Goal: Contribute content

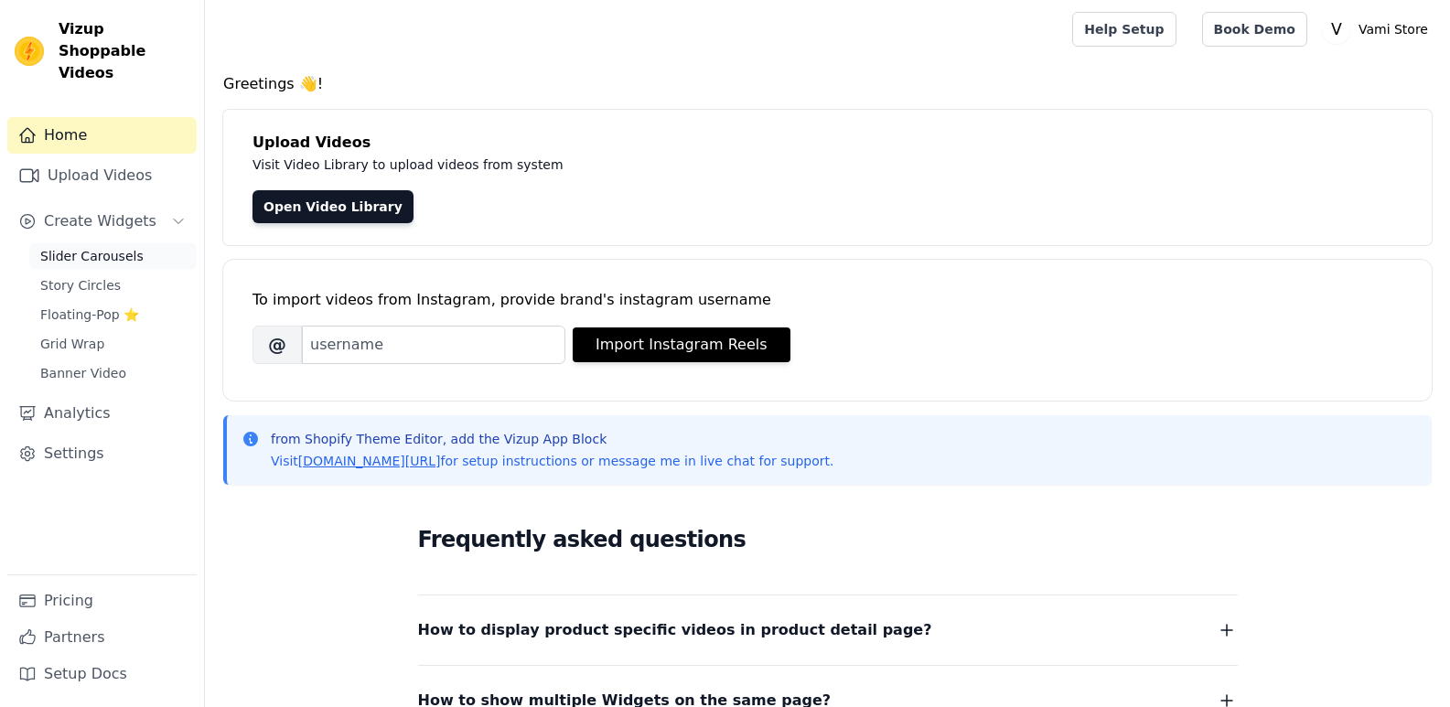
click at [76, 247] on span "Slider Carousels" at bounding box center [91, 256] width 103 height 18
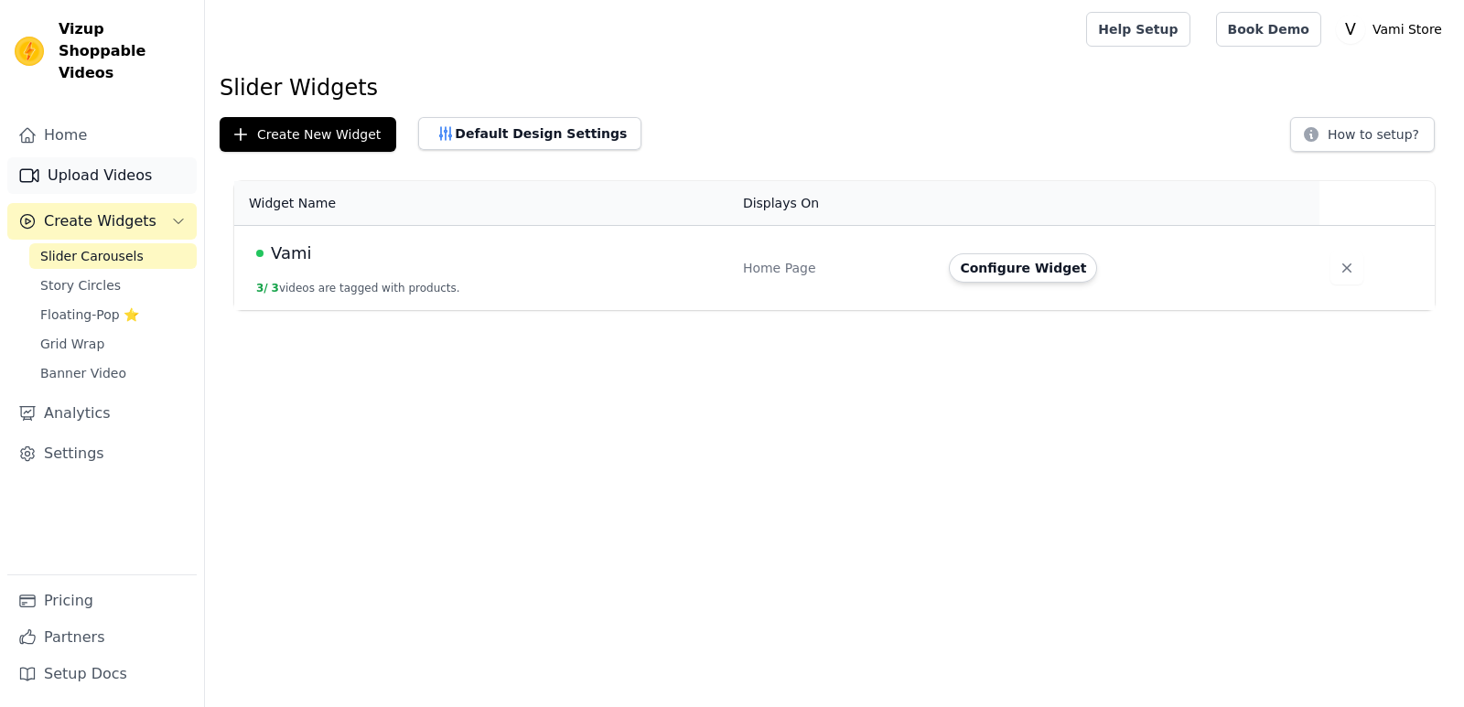
click at [91, 157] on link "Upload Videos" at bounding box center [101, 175] width 189 height 37
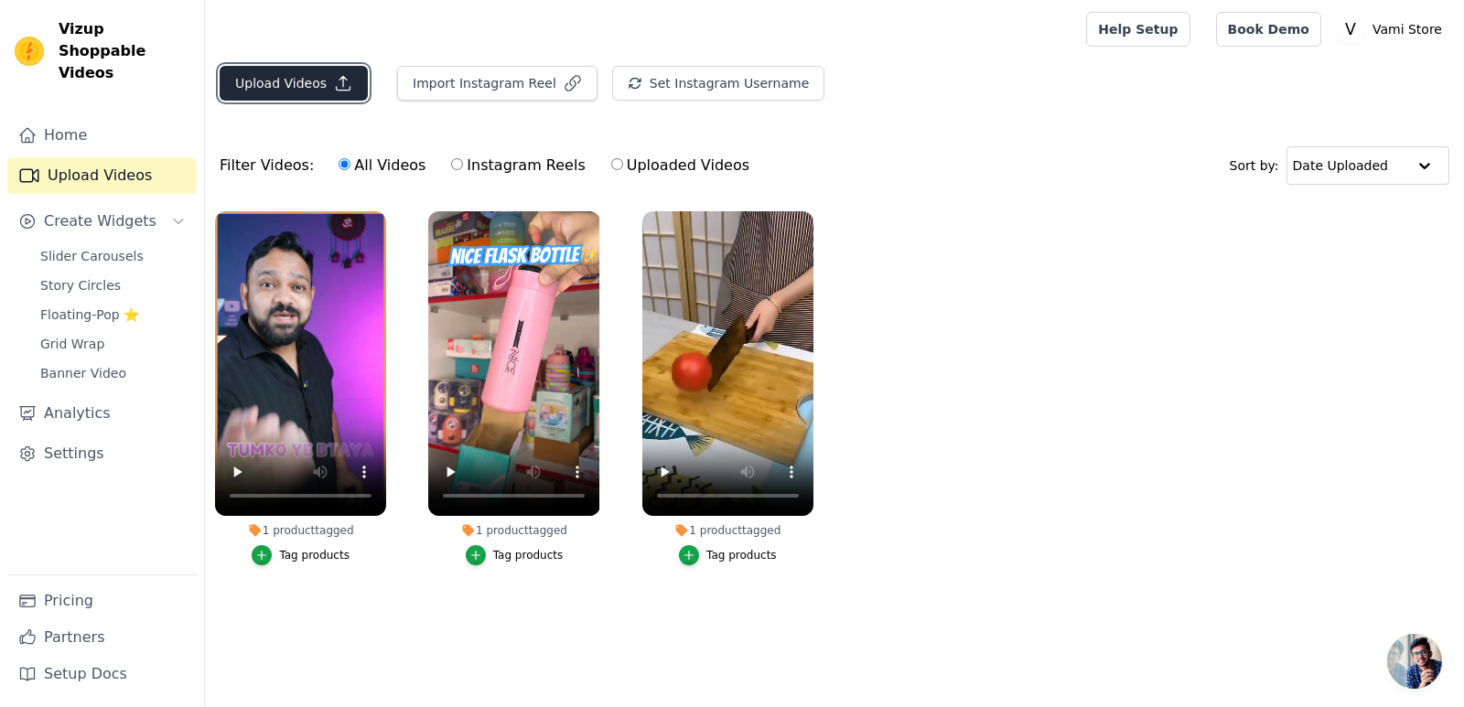
click at [276, 87] on button "Upload Videos" at bounding box center [294, 83] width 148 height 35
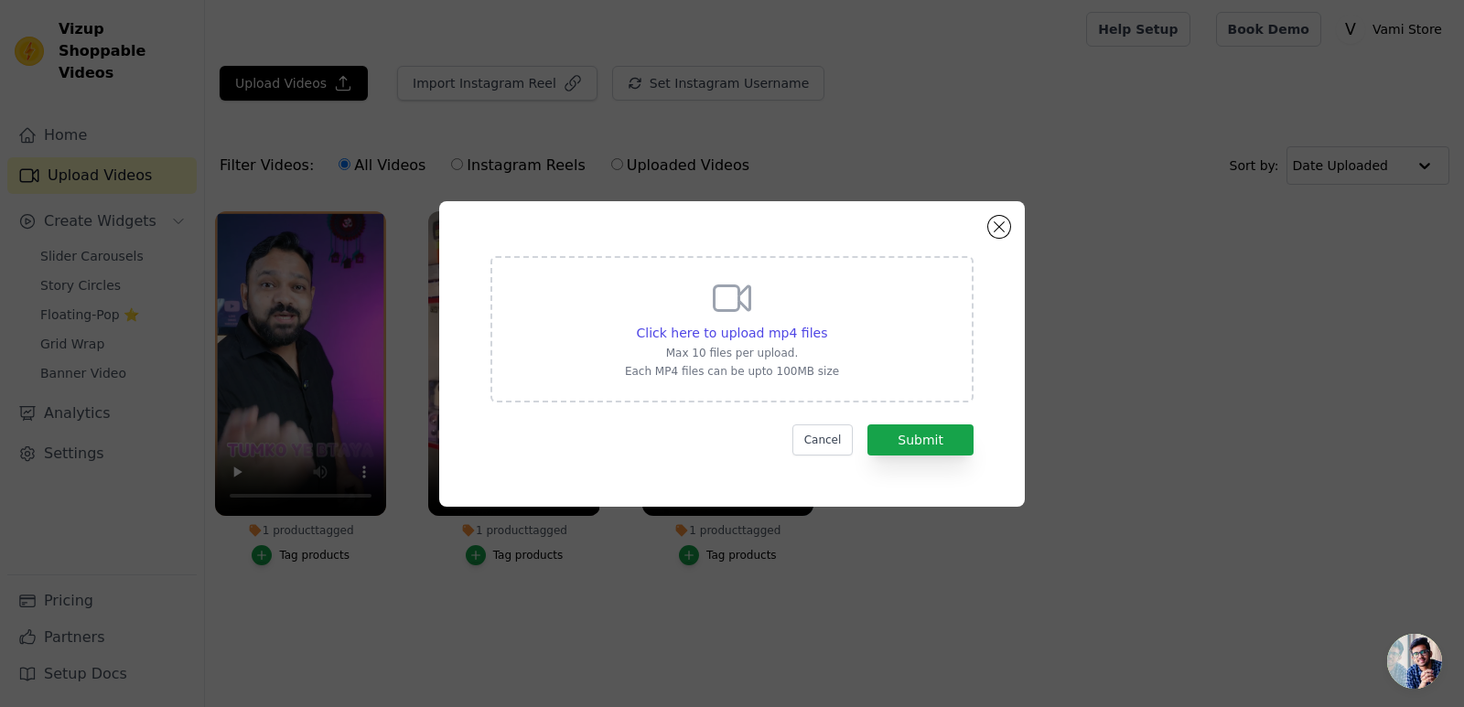
click at [775, 346] on p "Max 10 files per upload." at bounding box center [732, 353] width 214 height 15
click at [826, 324] on input "Click here to upload mp4 files Max 10 files per upload. Each MP4 files can be u…" at bounding box center [826, 323] width 1 height 1
type input "C:\fakepath\284538f75e11461188118ee552be8a18.mp4"
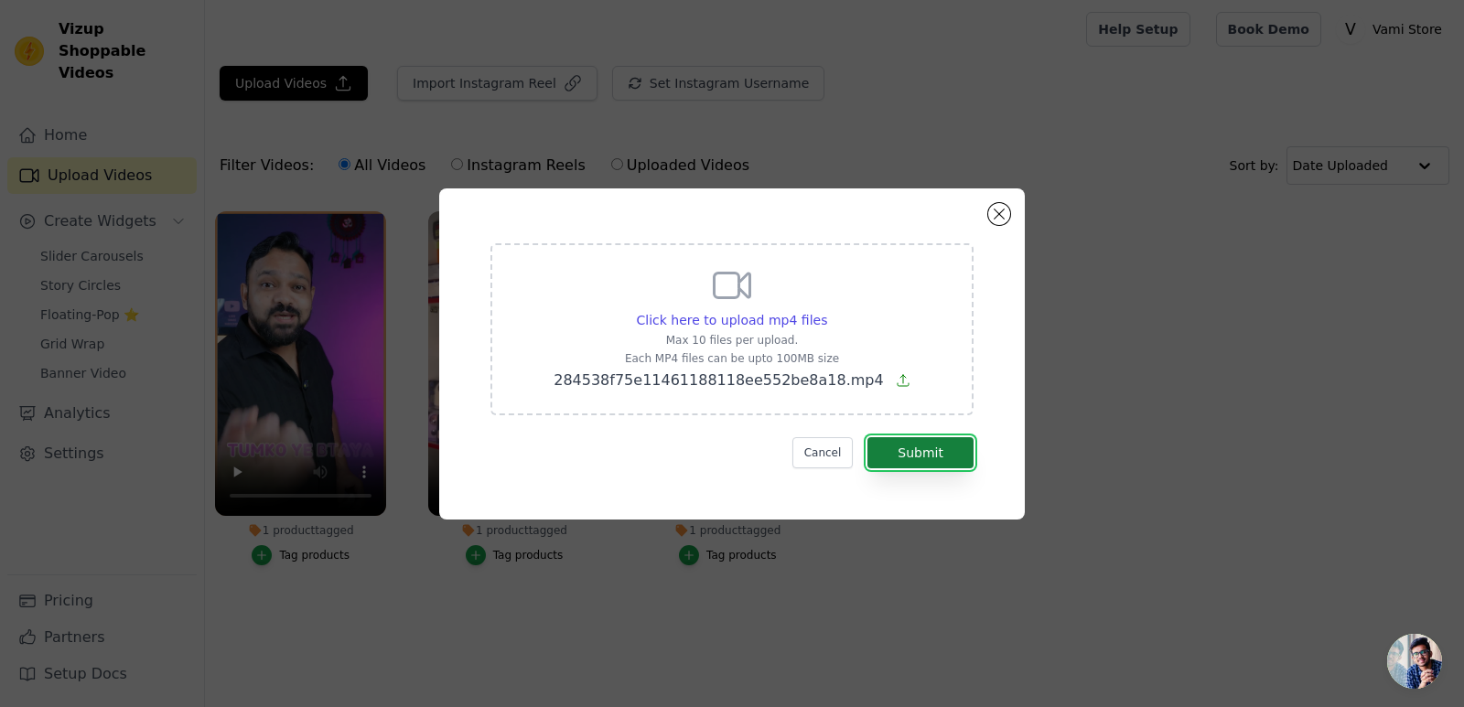
click at [916, 449] on button "Submit" at bounding box center [921, 452] width 106 height 31
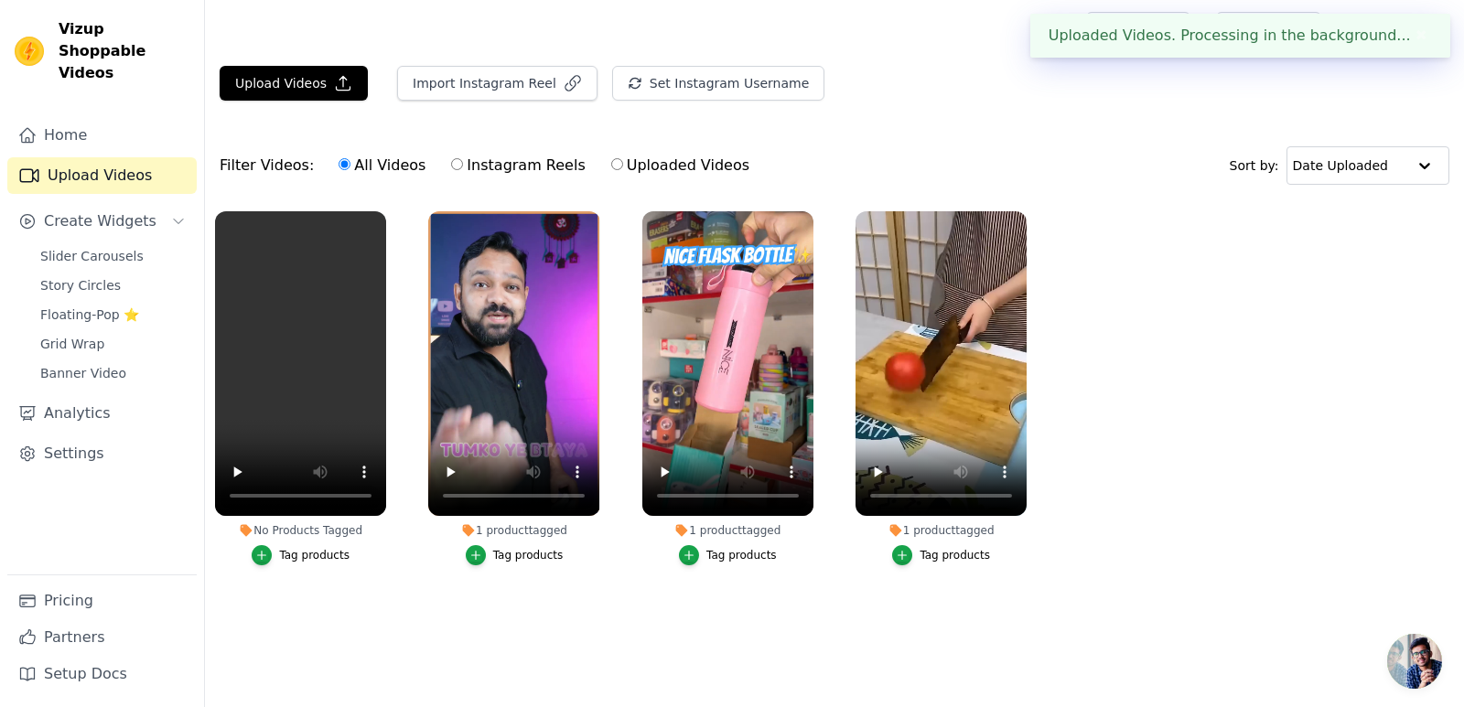
click at [295, 555] on div "Tag products" at bounding box center [314, 555] width 70 height 15
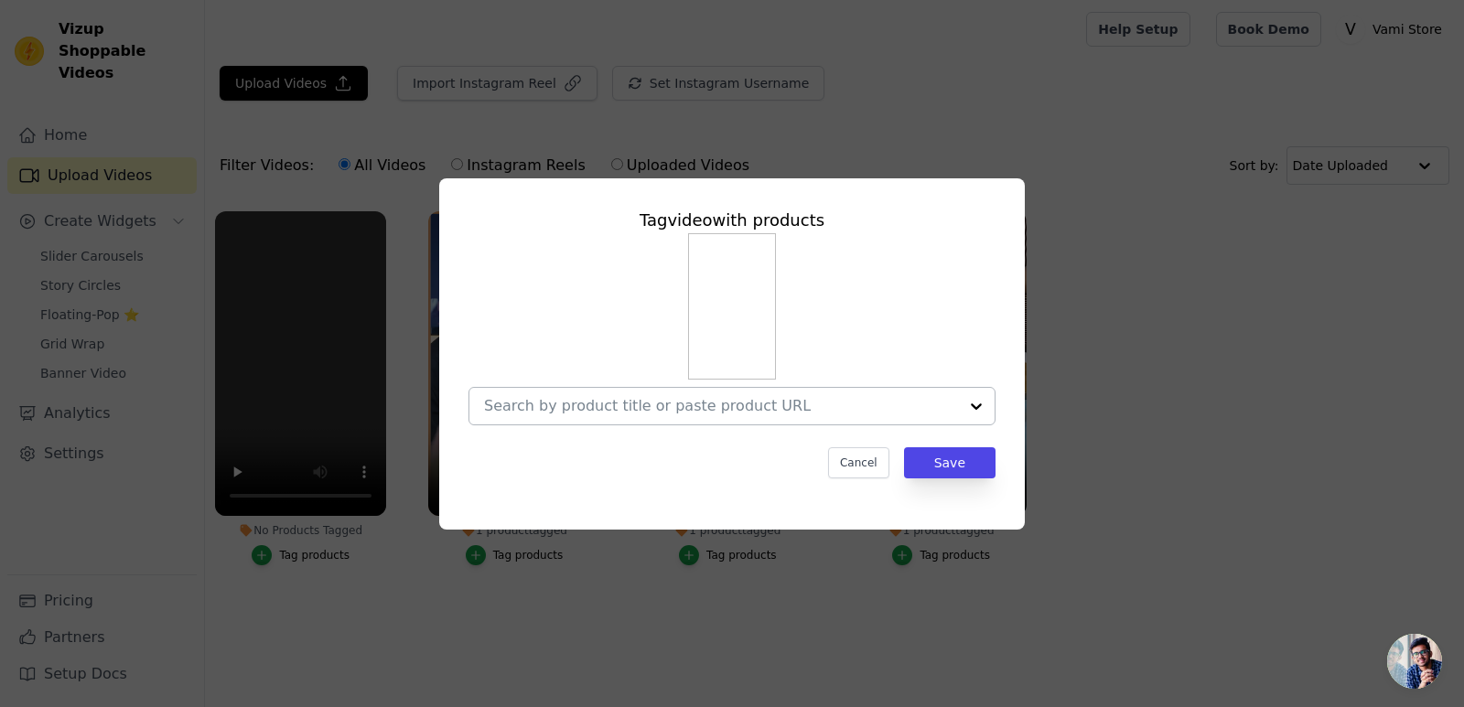
click at [775, 401] on input "No Products Tagged Tag video with products Cancel Save Tag products" at bounding box center [721, 405] width 474 height 17
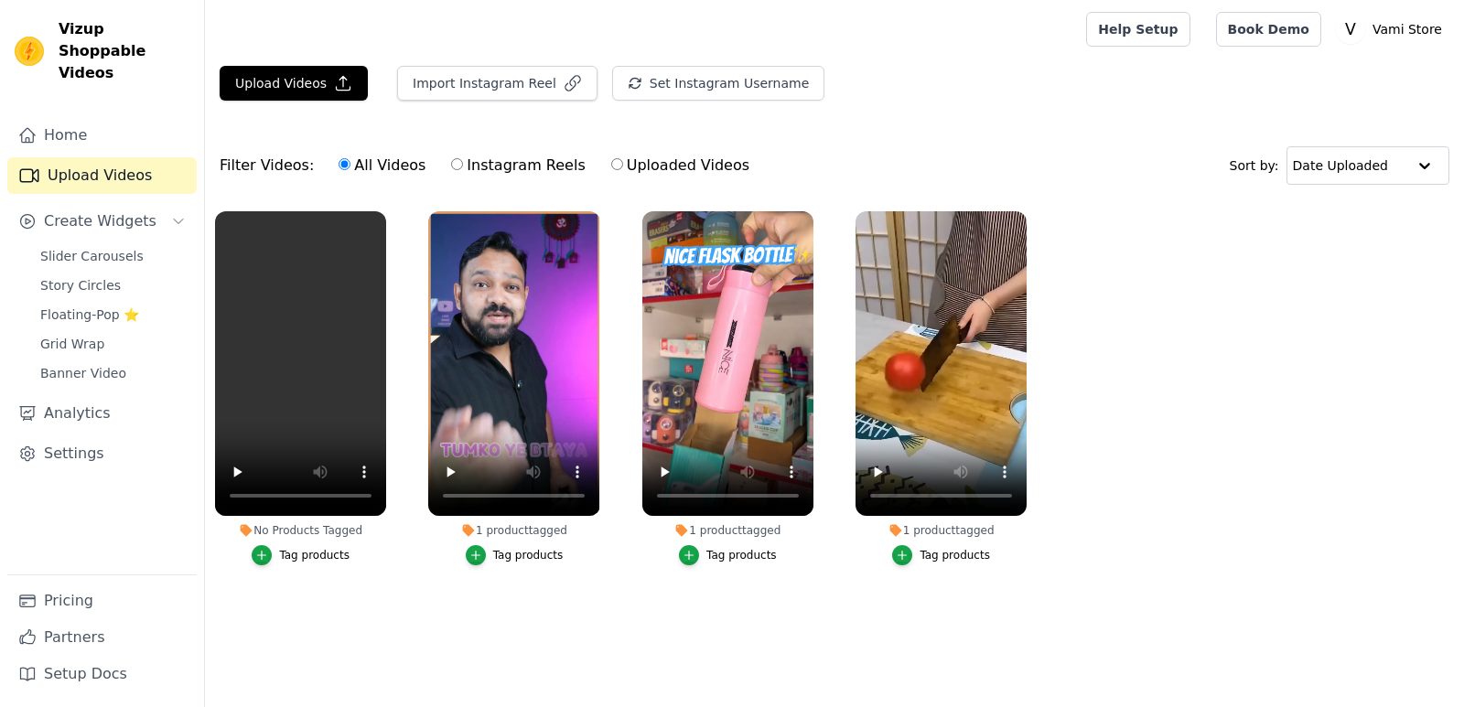
click at [303, 564] on button "Tag products" at bounding box center [301, 555] width 98 height 20
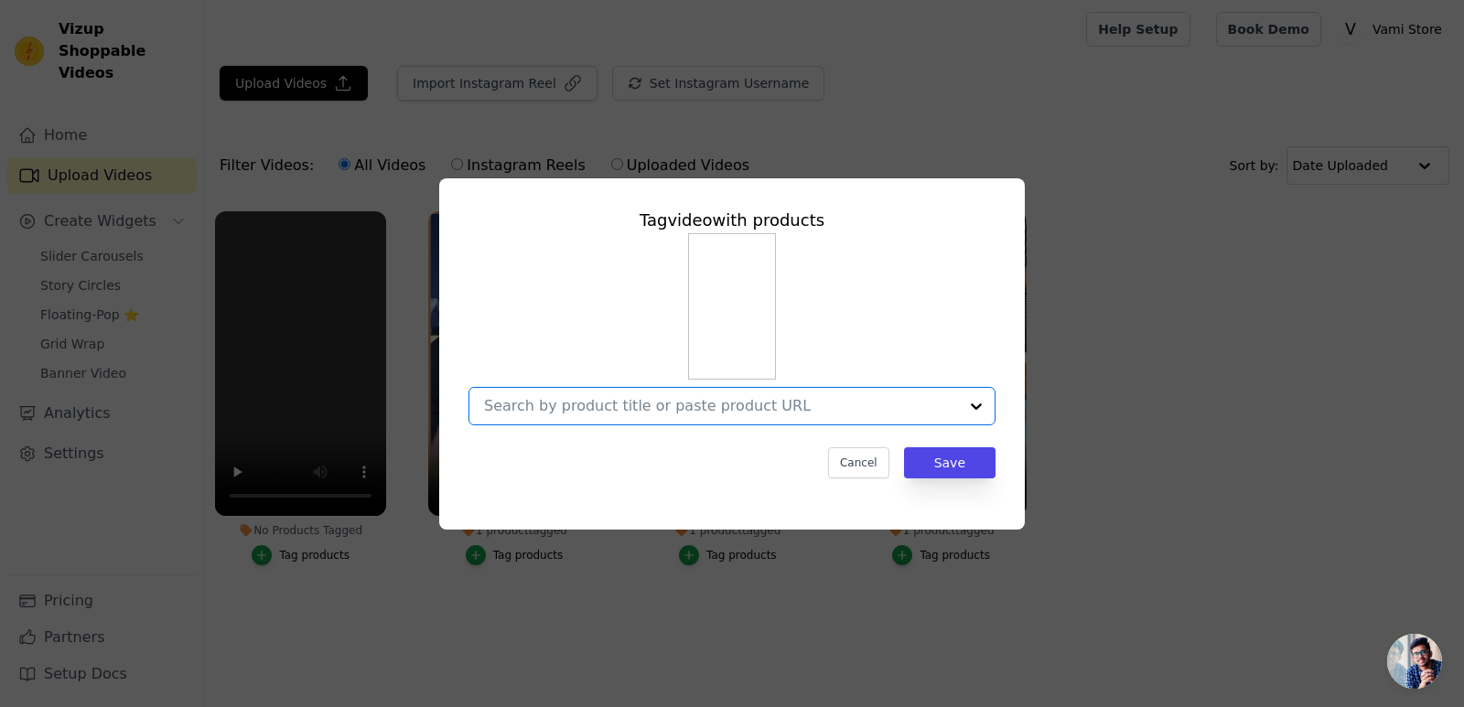
click at [741, 399] on input "No Products Tagged Tag video with products Option undefined, selected. Select i…" at bounding box center [721, 405] width 474 height 17
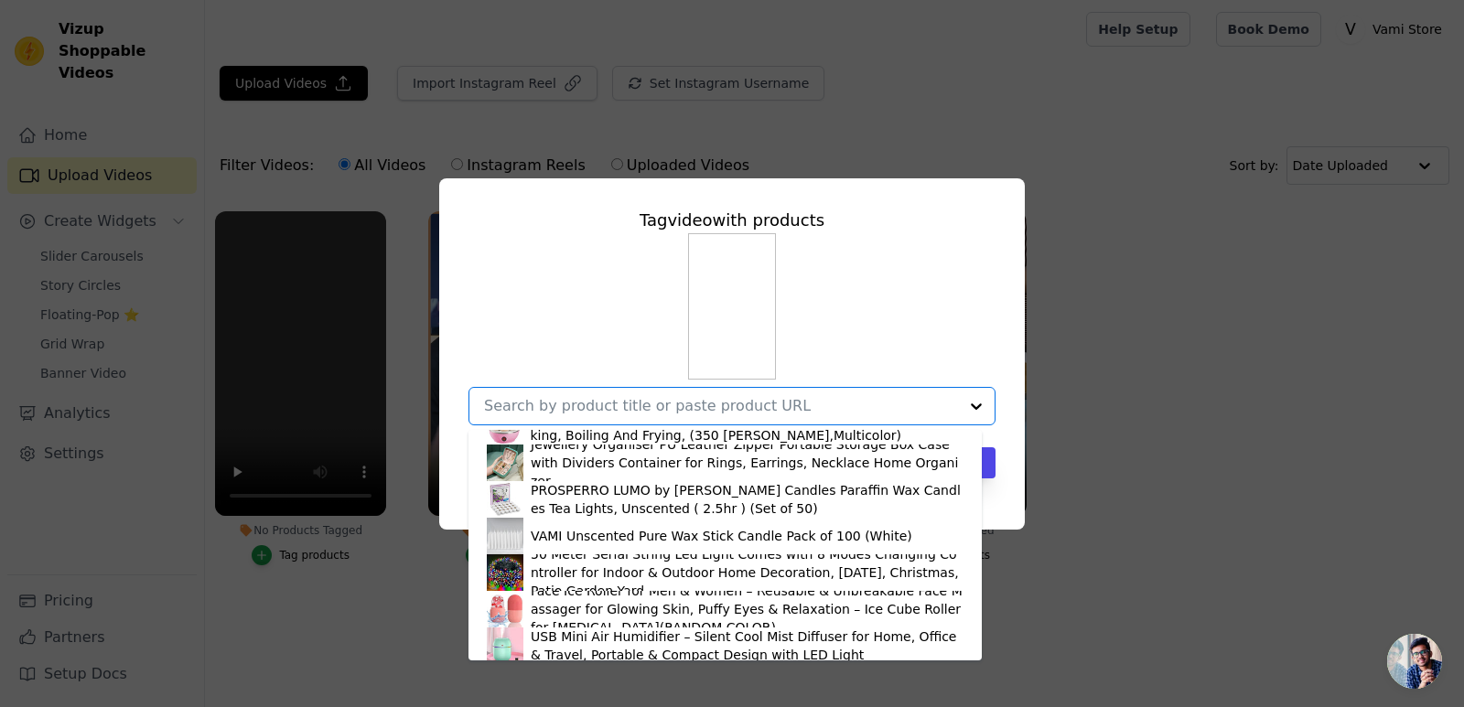
scroll to position [758, 0]
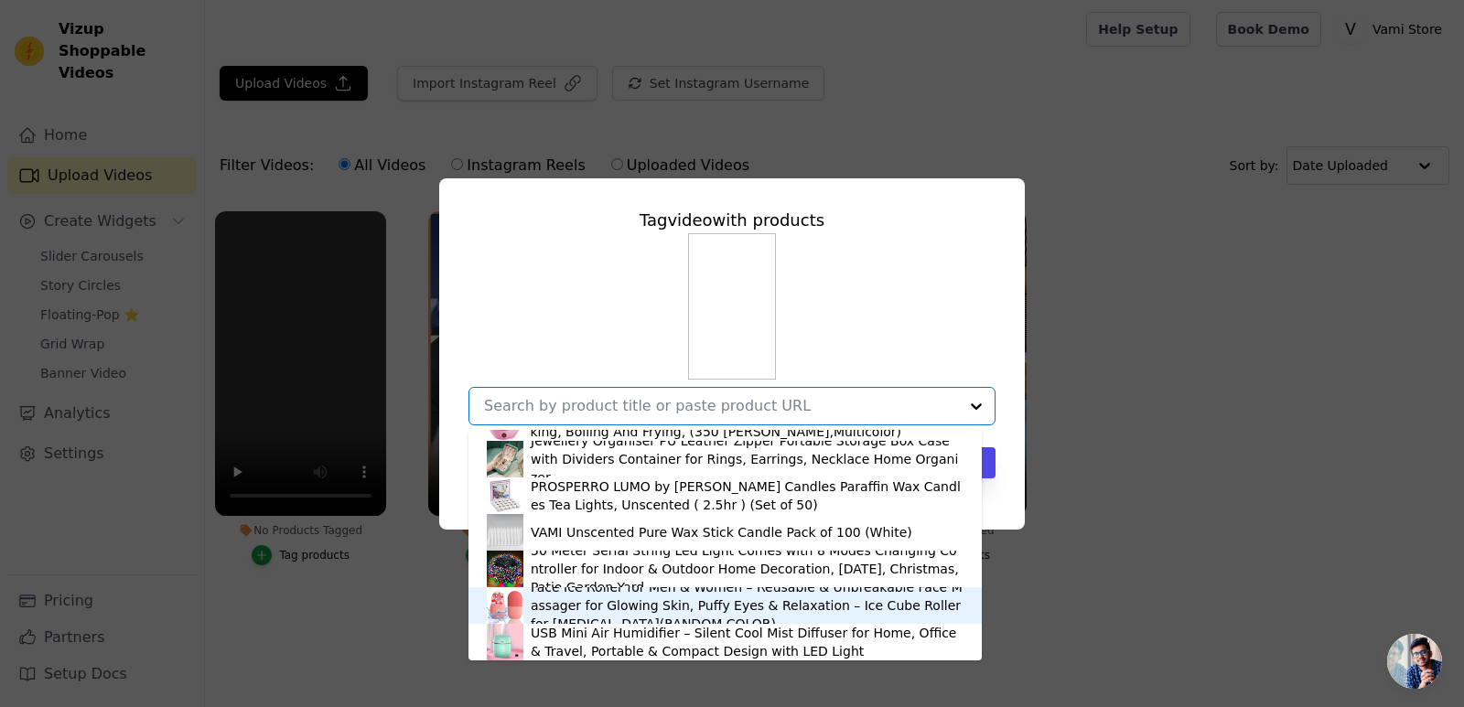
click at [558, 604] on div "Face Ice Roller for Men & Women – Reusable & Unbreakable Face Massager for Glow…" at bounding box center [747, 605] width 433 height 55
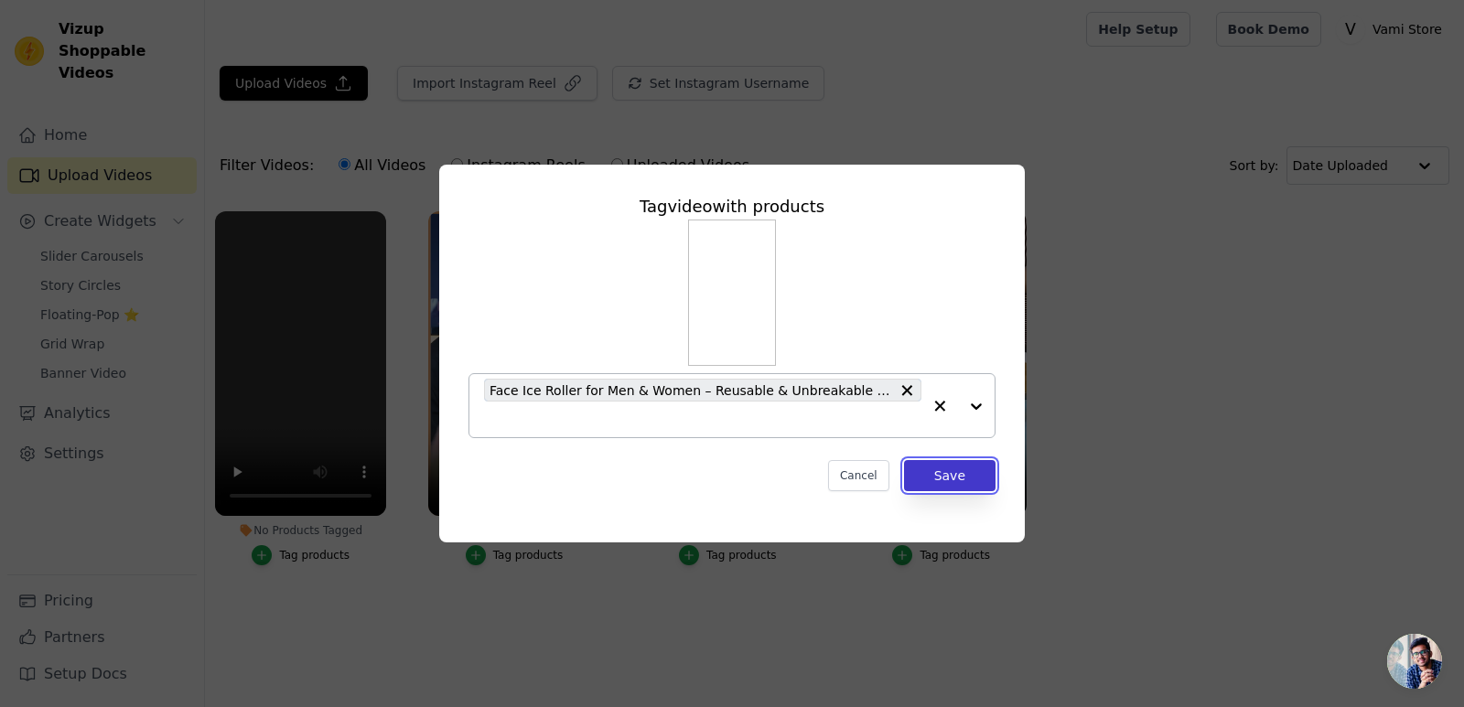
click at [964, 480] on button "Save" at bounding box center [950, 475] width 92 height 31
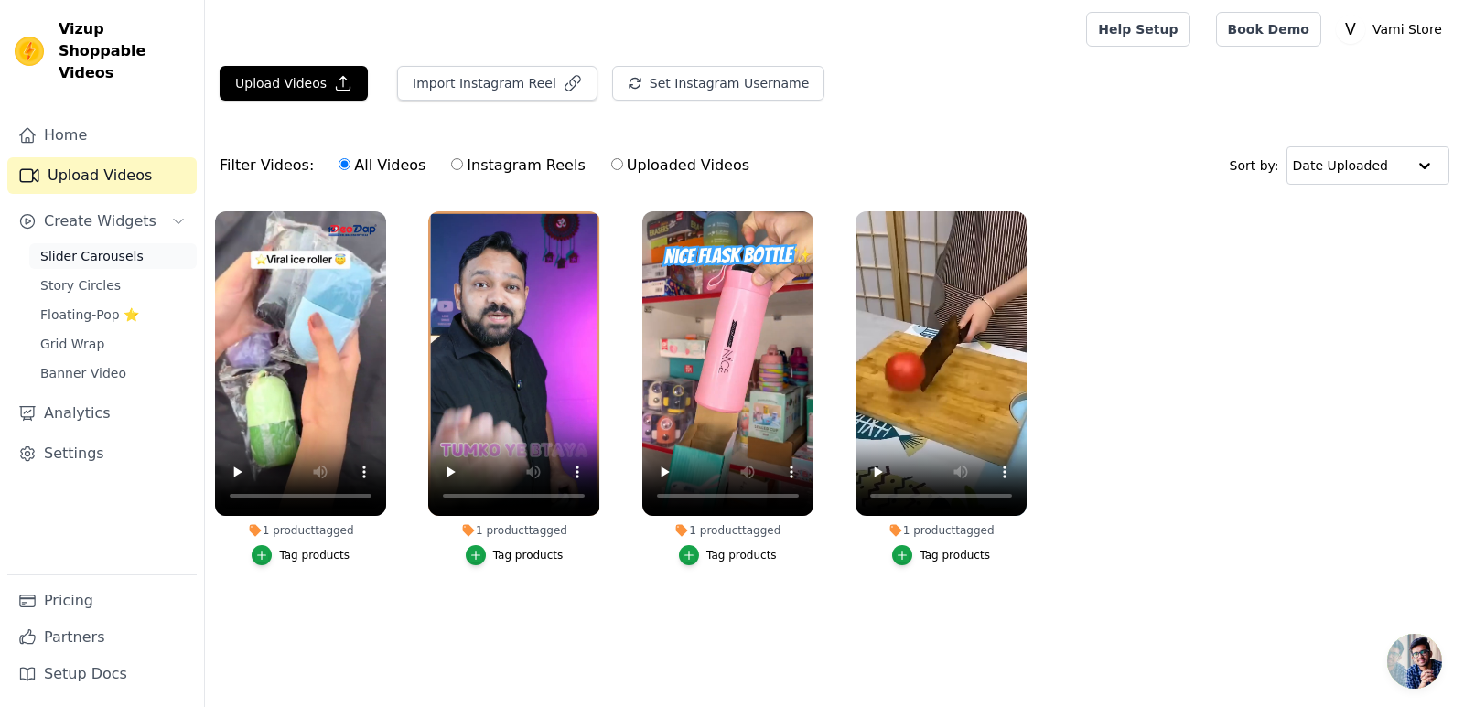
click at [82, 243] on link "Slider Carousels" at bounding box center [112, 256] width 167 height 26
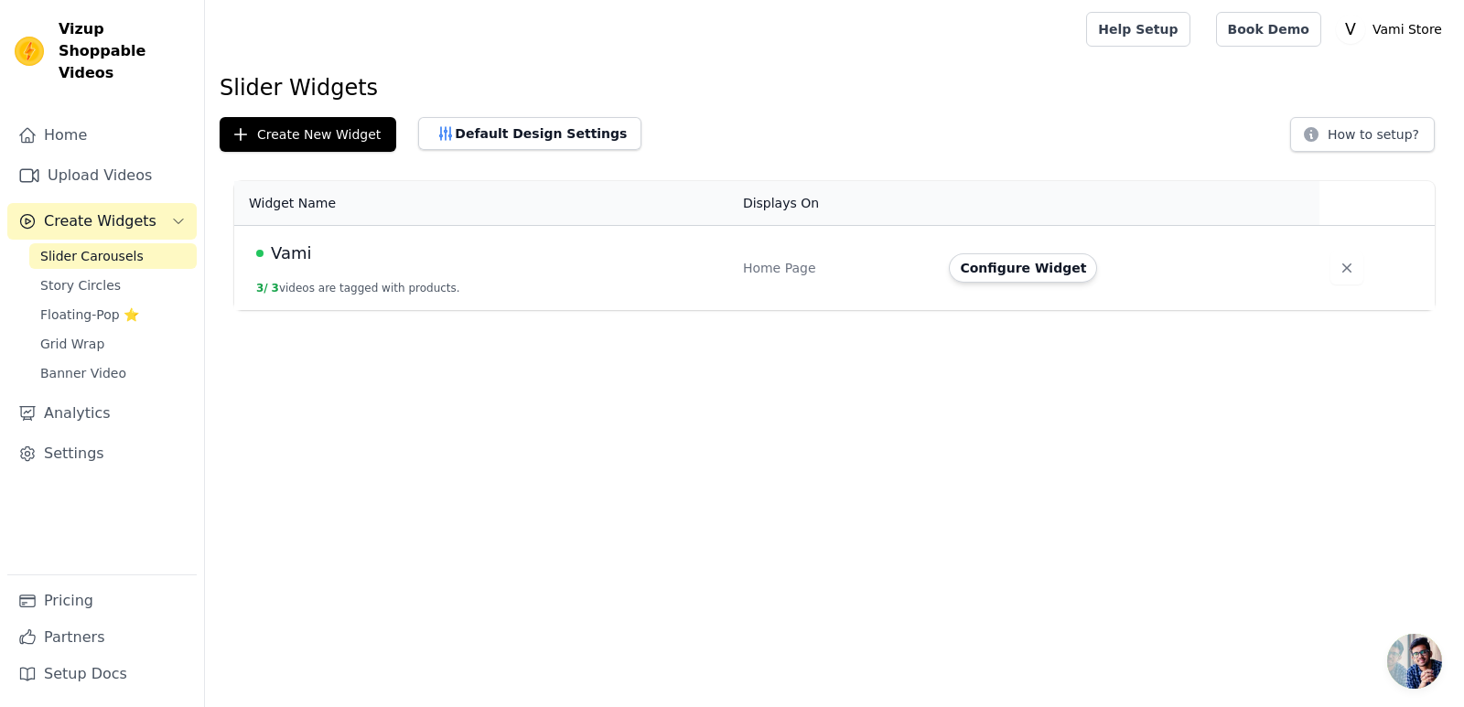
click at [279, 254] on span "Vami" at bounding box center [291, 254] width 40 height 26
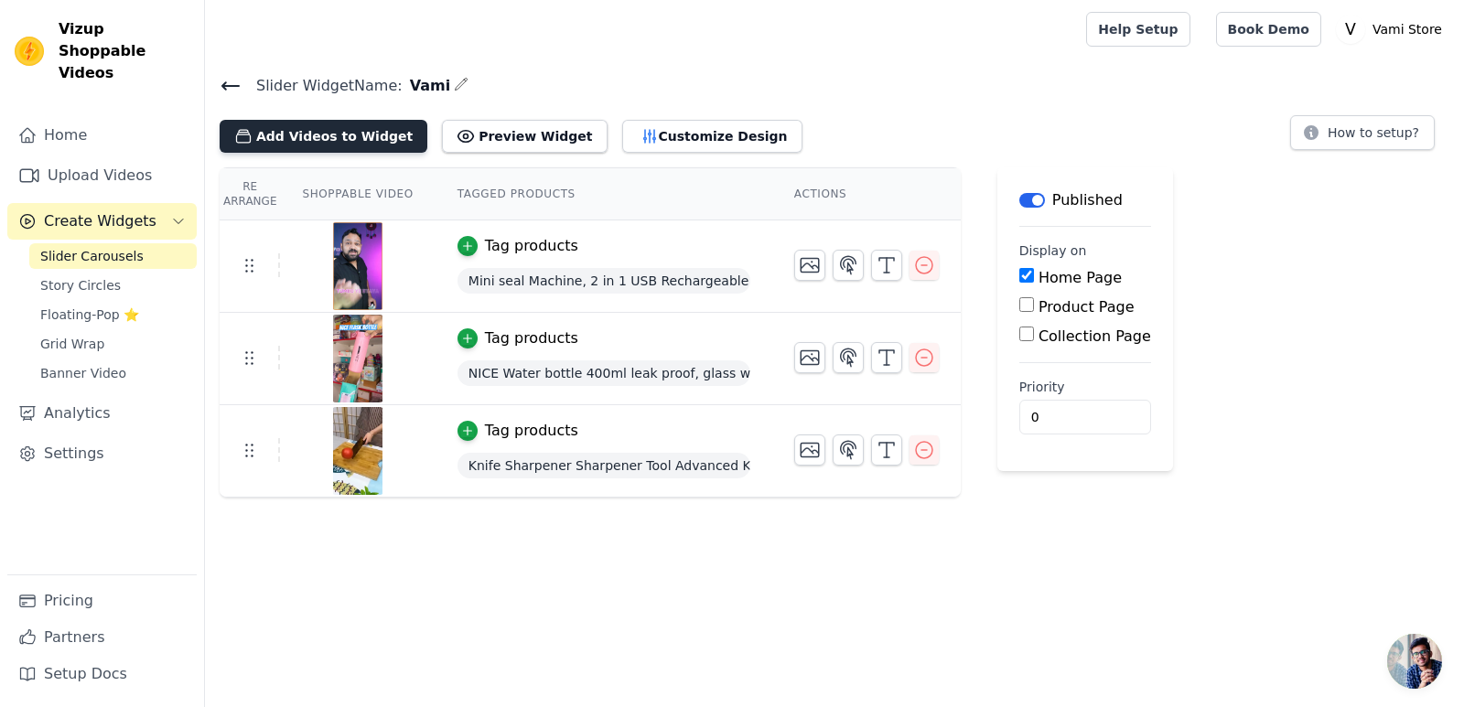
click at [317, 135] on button "Add Videos to Widget" at bounding box center [324, 136] width 208 height 33
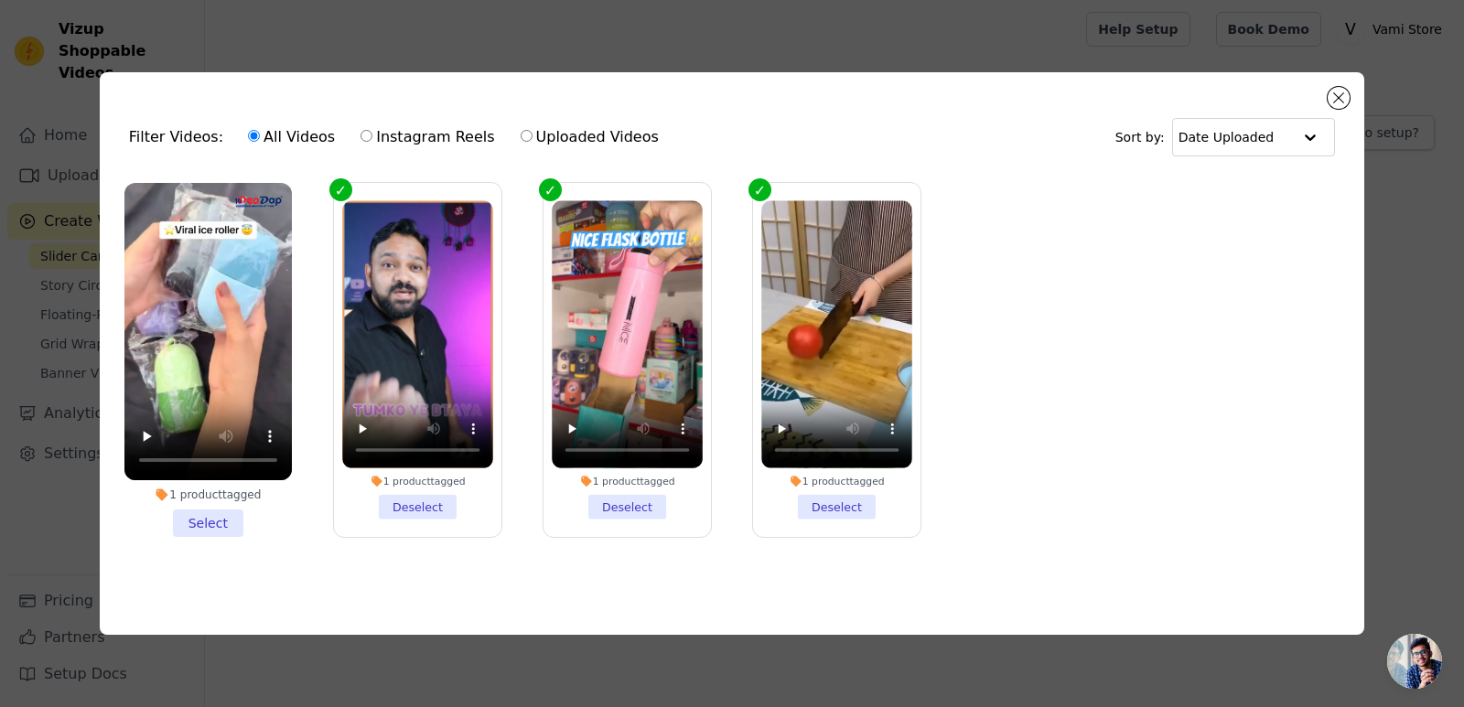
click at [213, 521] on li "1 product tagged Select" at bounding box center [207, 360] width 167 height 354
click at [0, 0] on input "1 product tagged Select" at bounding box center [0, 0] width 0 height 0
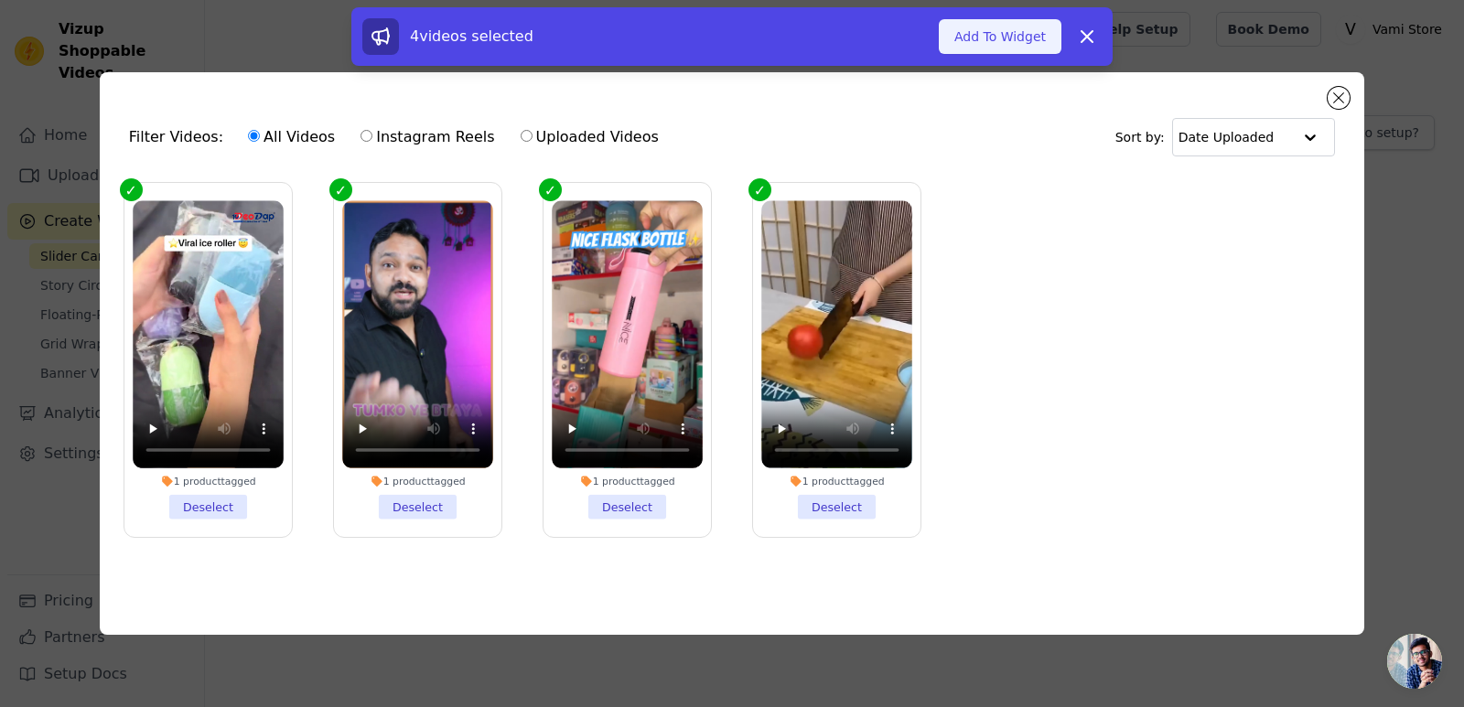
click at [1002, 38] on button "Add To Widget" at bounding box center [1000, 36] width 123 height 35
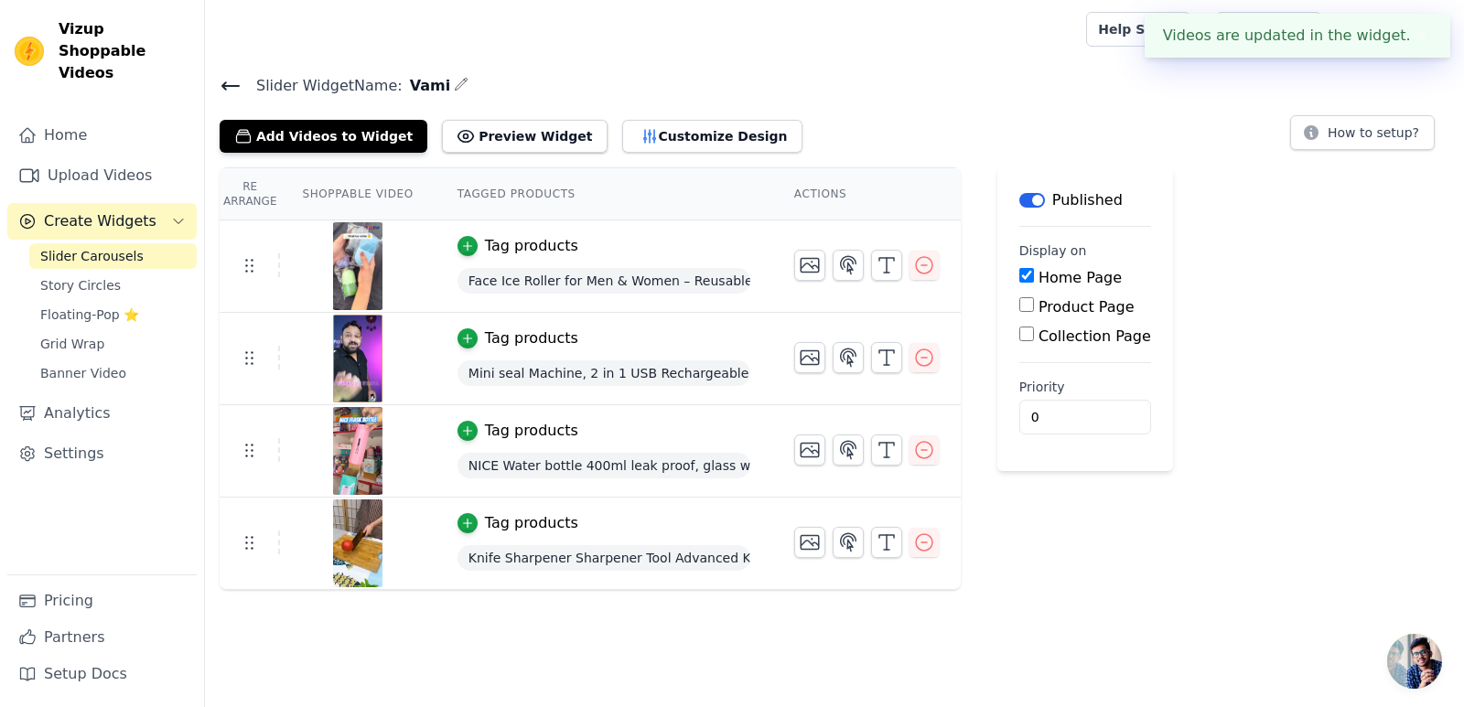
click at [1017, 69] on main "Slider Widget Name: Vami Add Videos to Widget Preview Widget Customize Design H…" at bounding box center [834, 325] width 1259 height 532
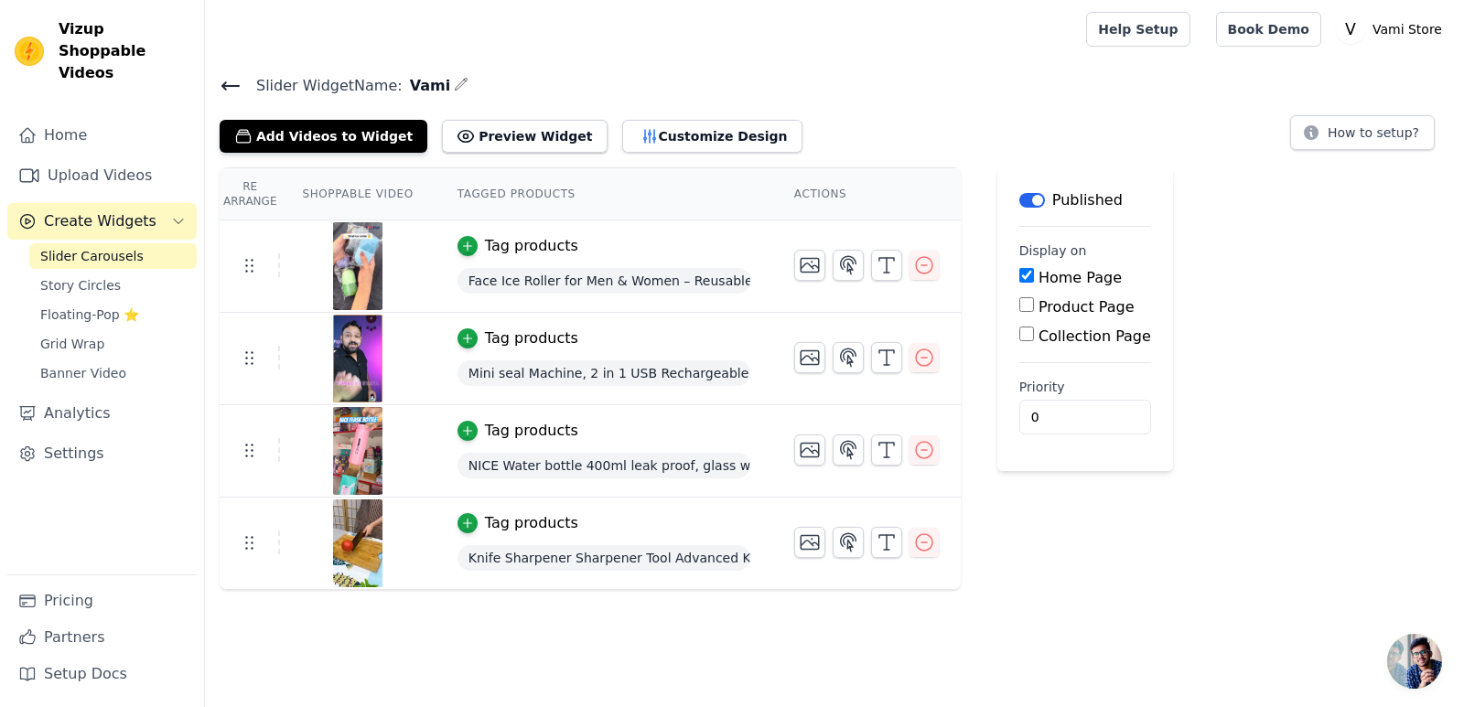
click at [229, 85] on icon at bounding box center [230, 85] width 16 height 7
